Goal: Task Accomplishment & Management: Complete application form

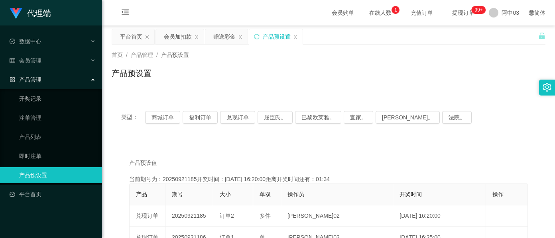
scroll to position [53, 0]
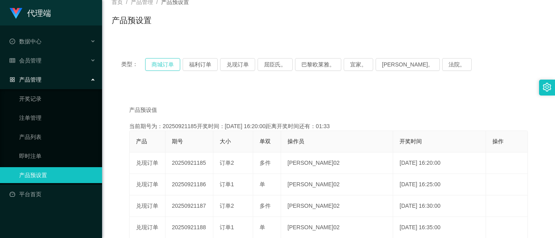
click at [160, 69] on button "商城订单" at bounding box center [162, 64] width 35 height 13
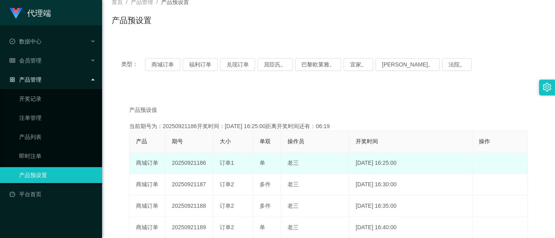
click at [193, 162] on td "20250921186" at bounding box center [189, 164] width 48 height 22
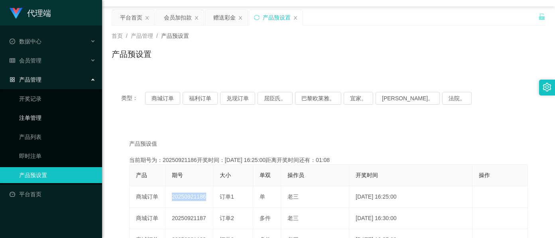
scroll to position [0, 0]
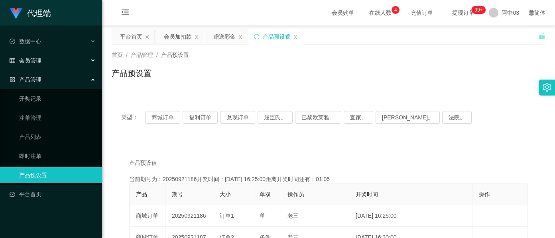
click at [42, 61] on div "会员管理" at bounding box center [51, 61] width 102 height 16
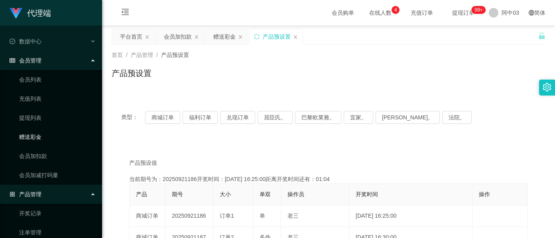
click at [41, 136] on link "赠送彩金" at bounding box center [57, 137] width 76 height 16
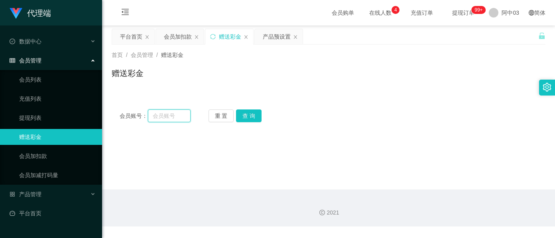
click at [162, 118] on input "text" at bounding box center [169, 116] width 43 height 13
paste input "0184749516"
type input "0184749516"
click at [246, 115] on button "查 询" at bounding box center [248, 116] width 25 height 13
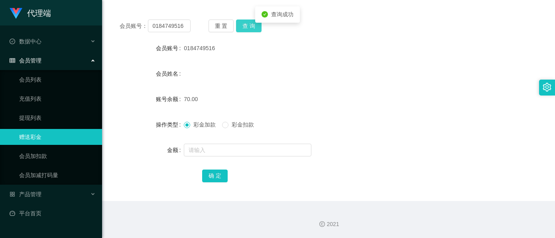
scroll to position [94, 0]
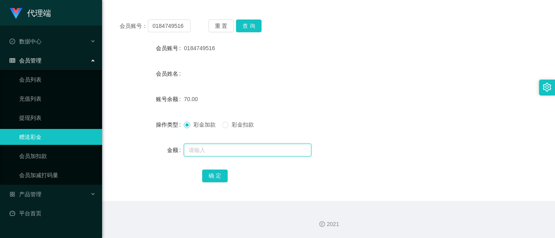
click at [190, 149] on input "text" at bounding box center [247, 150] width 127 height 13
click at [191, 149] on input "text" at bounding box center [247, 150] width 127 height 13
click at [192, 149] on input "text" at bounding box center [247, 150] width 127 height 13
type input "1"
type input "60"
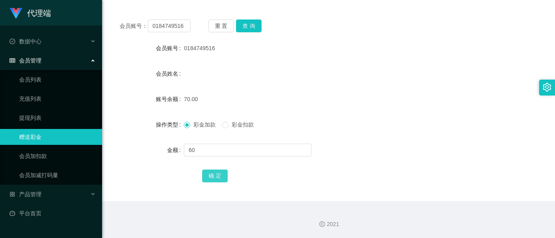
click at [210, 174] on button "确 定" at bounding box center [214, 176] width 25 height 13
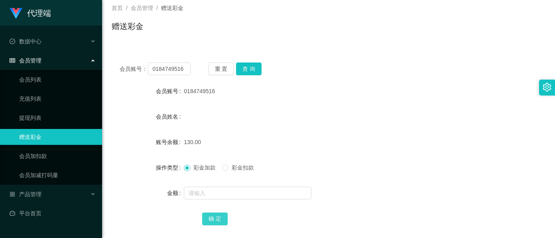
scroll to position [0, 0]
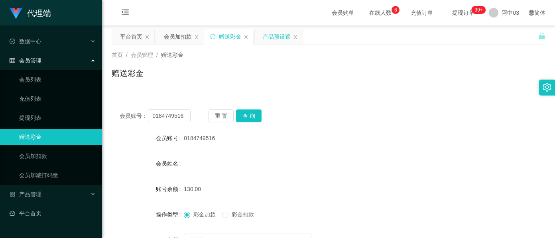
click at [269, 35] on div "产品预设置" at bounding box center [277, 36] width 28 height 15
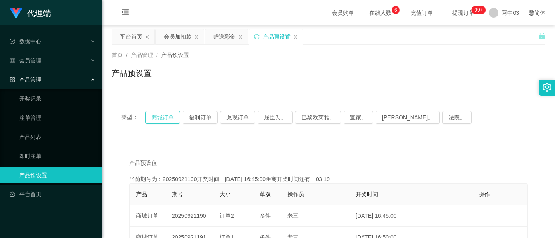
click at [168, 115] on button "商城订单" at bounding box center [162, 117] width 35 height 13
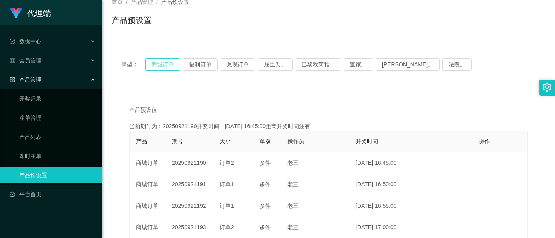
scroll to position [106, 0]
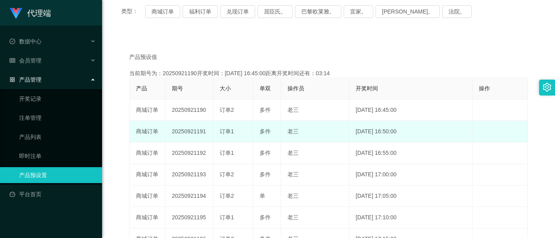
click at [188, 133] on td "20250921191" at bounding box center [189, 132] width 48 height 22
copy td "20250921191"
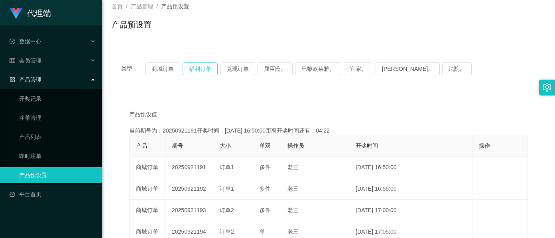
scroll to position [0, 0]
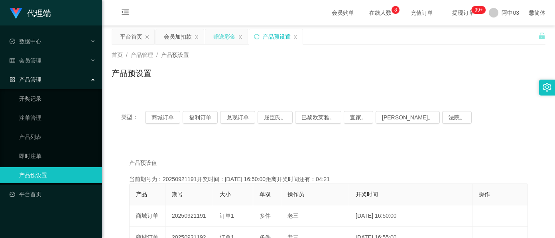
click at [217, 37] on div "赠送彩金" at bounding box center [224, 36] width 22 height 15
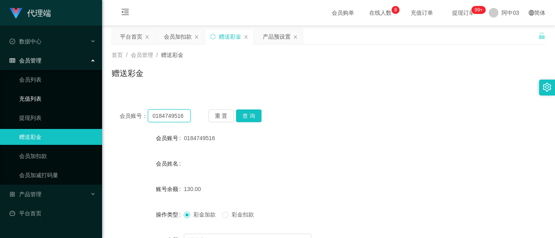
drag, startPoint x: 181, startPoint y: 120, endPoint x: 33, endPoint y: 92, distance: 150.0
click at [45, 94] on section "代理端 数据中心 会员管理 会员列表 充值列表 提现列表 赠送彩金 会员加扣款 会员加减打码量 产品管理 开奖记录 注单管理 产品列表 即时注单 产品预设置 …" at bounding box center [277, 164] width 555 height 328
paste input "9782"
type input "9782"
click at [242, 115] on button "查 询" at bounding box center [248, 116] width 25 height 13
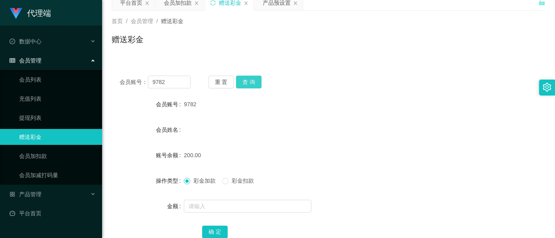
scroll to position [53, 0]
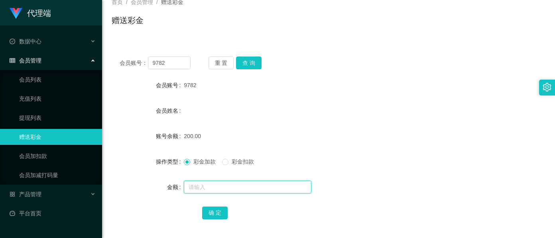
click at [217, 191] on input "text" at bounding box center [247, 187] width 127 height 13
type input "60"
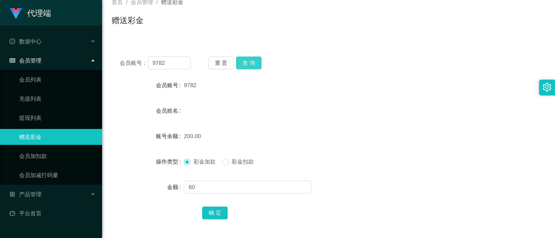
click at [243, 66] on button "查 询" at bounding box center [248, 63] width 25 height 13
click at [248, 63] on button "查 询" at bounding box center [248, 63] width 25 height 13
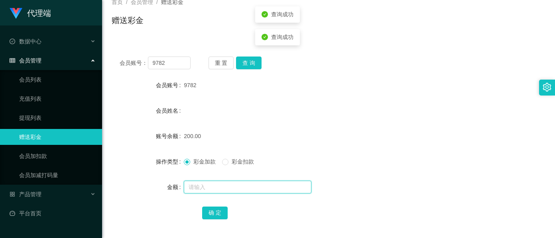
click at [201, 194] on input "text" at bounding box center [247, 187] width 127 height 13
type input "60"
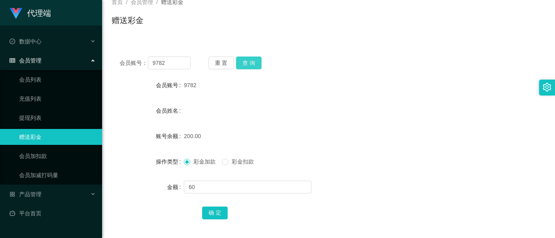
click at [248, 67] on button "查 询" at bounding box center [248, 63] width 25 height 13
click at [248, 67] on div "重 置 查 询" at bounding box center [243, 63] width 71 height 13
click at [248, 67] on button "查 询" at bounding box center [248, 63] width 25 height 13
click at [255, 64] on button "查 询" at bounding box center [248, 63] width 25 height 13
click at [255, 64] on div "查询成功" at bounding box center [277, 60] width 45 height 16
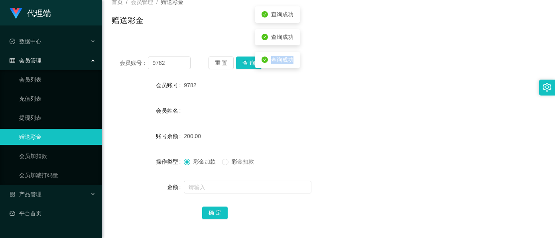
click at [255, 64] on div "查询成功" at bounding box center [277, 60] width 45 height 16
drag, startPoint x: 255, startPoint y: 64, endPoint x: 249, endPoint y: 64, distance: 6.0
click at [249, 64] on button "查 询" at bounding box center [248, 63] width 25 height 13
click at [247, 65] on button "查 询" at bounding box center [248, 63] width 25 height 13
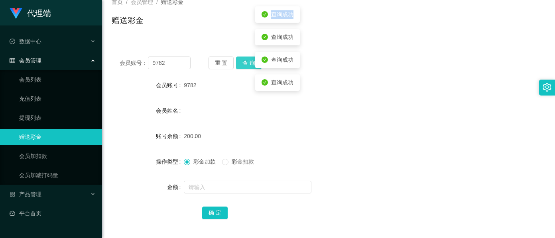
click at [247, 65] on button "查 询" at bounding box center [248, 63] width 25 height 13
click at [247, 65] on div "重 置 查 询" at bounding box center [243, 63] width 71 height 13
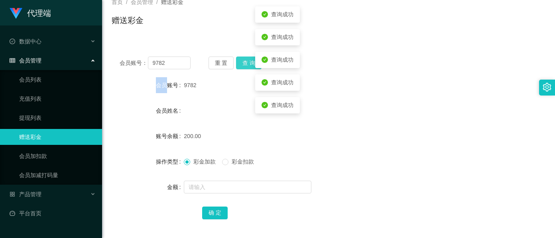
click at [247, 65] on button "查 询" at bounding box center [248, 63] width 25 height 13
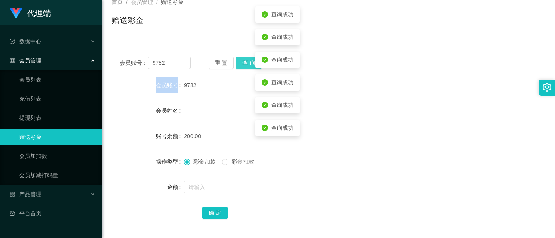
click at [247, 65] on div "重 置 查 询" at bounding box center [243, 63] width 71 height 13
click at [247, 65] on button "查 询" at bounding box center [248, 63] width 25 height 13
click at [247, 65] on div "重 置 查 询" at bounding box center [243, 63] width 71 height 13
click at [247, 65] on button "查 询" at bounding box center [248, 63] width 25 height 13
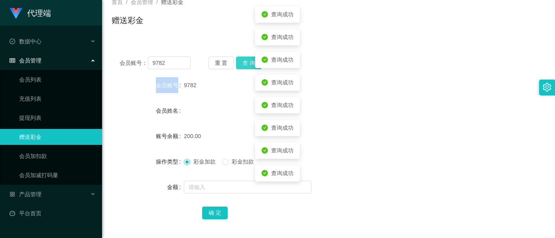
click at [247, 65] on button "查 询" at bounding box center [248, 63] width 25 height 13
click at [247, 65] on div "重 置 查 询" at bounding box center [243, 63] width 71 height 13
click at [247, 65] on button "查 询" at bounding box center [248, 63] width 25 height 13
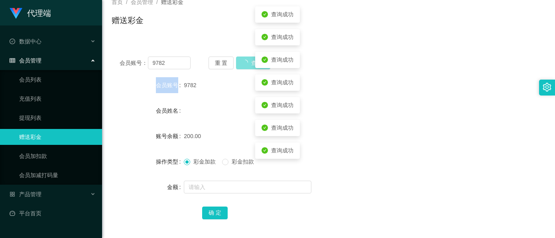
click at [247, 65] on button "查 询" at bounding box center [253, 63] width 34 height 13
click at [247, 65] on button "查 询" at bounding box center [248, 63] width 25 height 13
click at [247, 65] on div "重 置 查 询" at bounding box center [243, 63] width 71 height 13
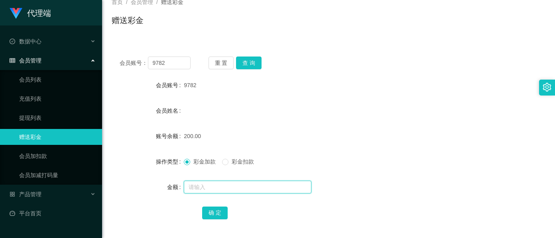
click at [194, 191] on input "text" at bounding box center [247, 187] width 127 height 13
type input "60"
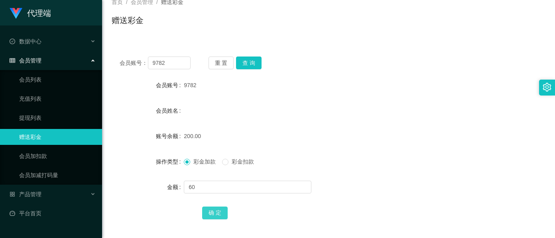
click at [210, 218] on button "确 定" at bounding box center [214, 213] width 25 height 13
